Goal: Task Accomplishment & Management: Use online tool/utility

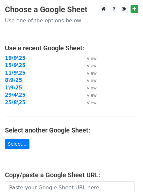
scroll to position [114, 0]
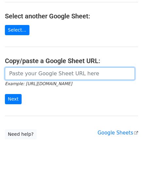
click at [41, 73] on input "url" at bounding box center [70, 73] width 130 height 12
paste input "[URL][DOMAIN_NAME]"
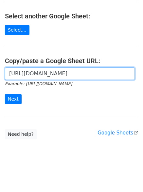
scroll to position [0, 143]
type input "[URL][DOMAIN_NAME]"
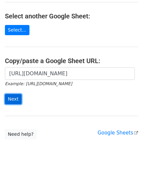
click at [10, 96] on input "Next" at bounding box center [13, 99] width 17 height 10
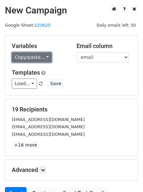
click at [21, 57] on link "Copy/paste..." at bounding box center [32, 57] width 40 height 10
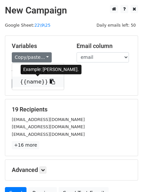
click at [31, 79] on link "{{name}}" at bounding box center [38, 81] width 52 height 10
